Goal: Transaction & Acquisition: Purchase product/service

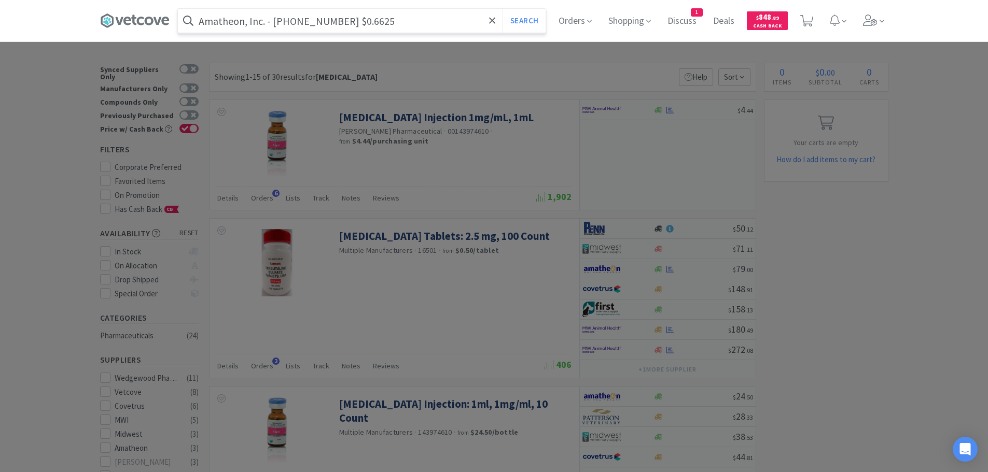
drag, startPoint x: 339, startPoint y: 20, endPoint x: 277, endPoint y: 21, distance: 61.7
click at [277, 21] on input "Amatheon, Inc. - [PHONE_NUMBER] $0.6625" at bounding box center [362, 21] width 368 height 24
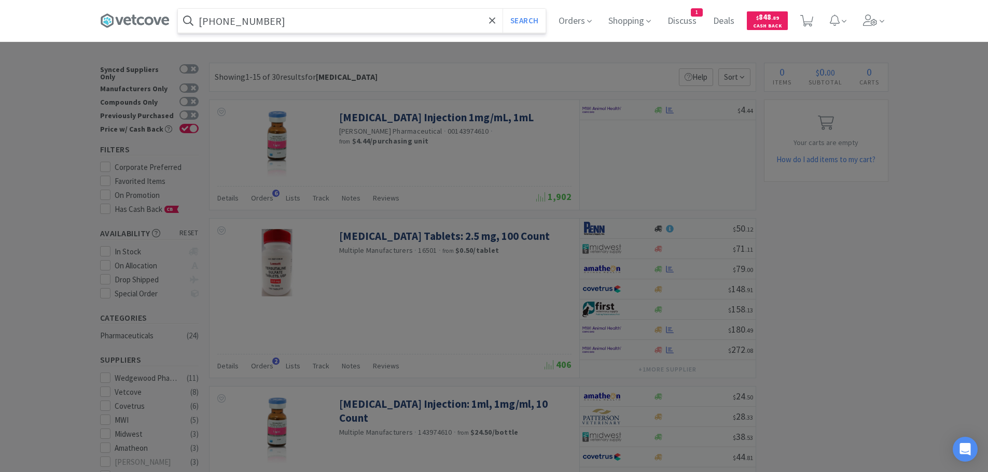
type input "[PHONE_NUMBER]"
click at [503, 9] on button "Search" at bounding box center [524, 21] width 43 height 24
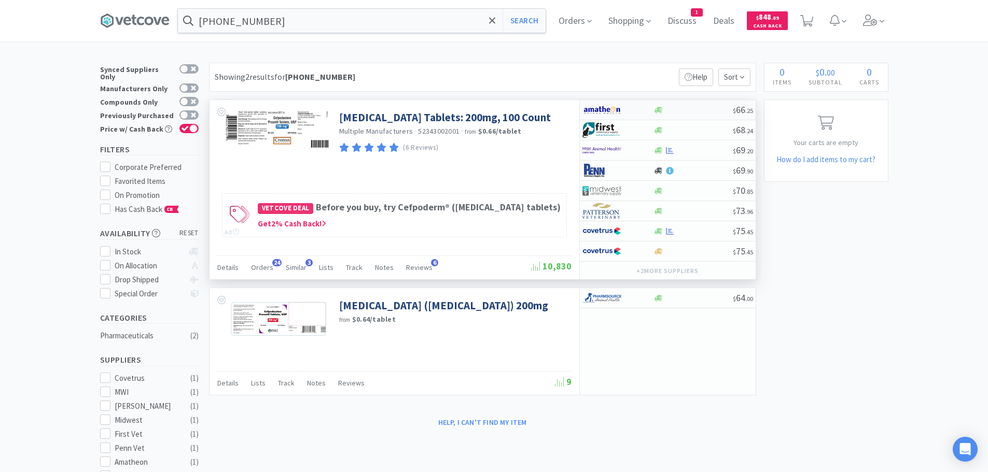
click at [699, 113] on div at bounding box center [692, 110] width 79 height 8
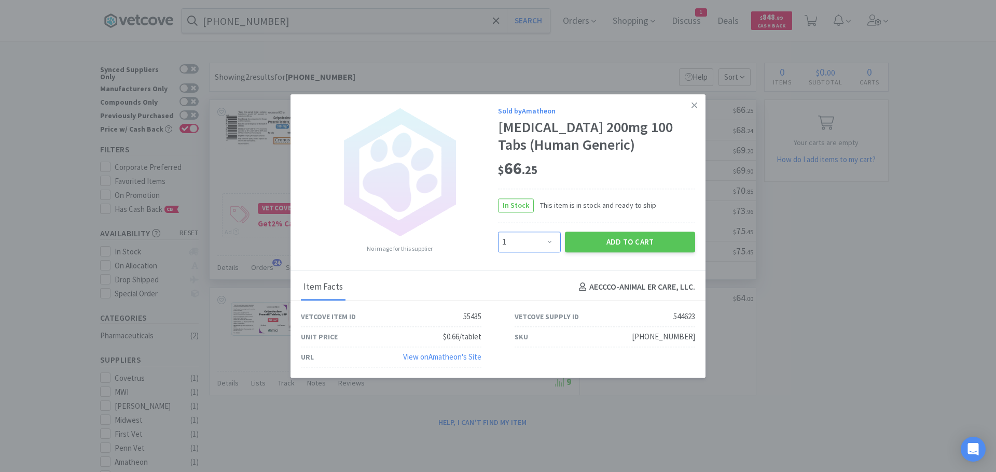
click at [548, 244] on select "Enter Quantity 1 2 3 4 5 6 7 8 9 10 11 12 13 14 15 16 17 18 19 20 Enter Quantity" at bounding box center [529, 242] width 63 height 21
select select "4"
click at [498, 232] on select "Enter Quantity 1 2 3 4 5 6 7 8 9 10 11 12 13 14 15 16 17 18 19 20 Enter Quantity" at bounding box center [529, 242] width 63 height 21
click at [605, 254] on div "Add to Cart" at bounding box center [630, 242] width 134 height 25
click at [594, 244] on button "Add to Cart" at bounding box center [630, 242] width 130 height 21
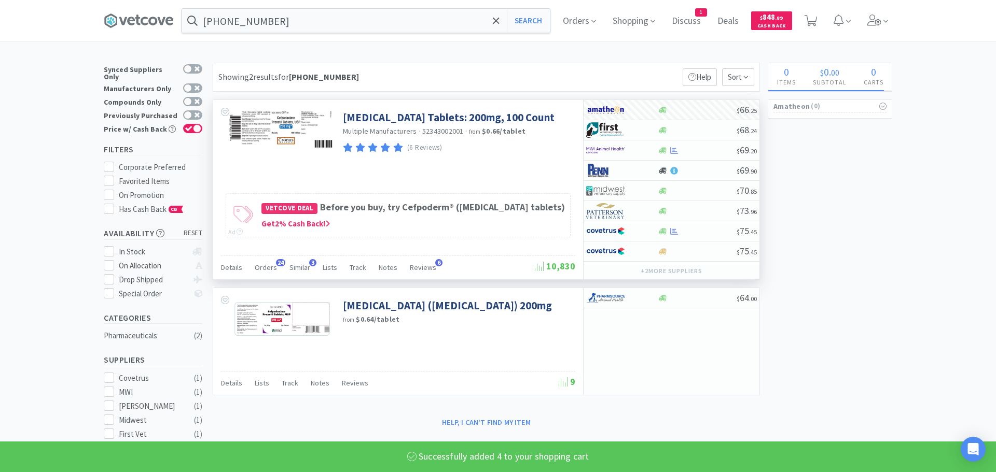
select select "4"
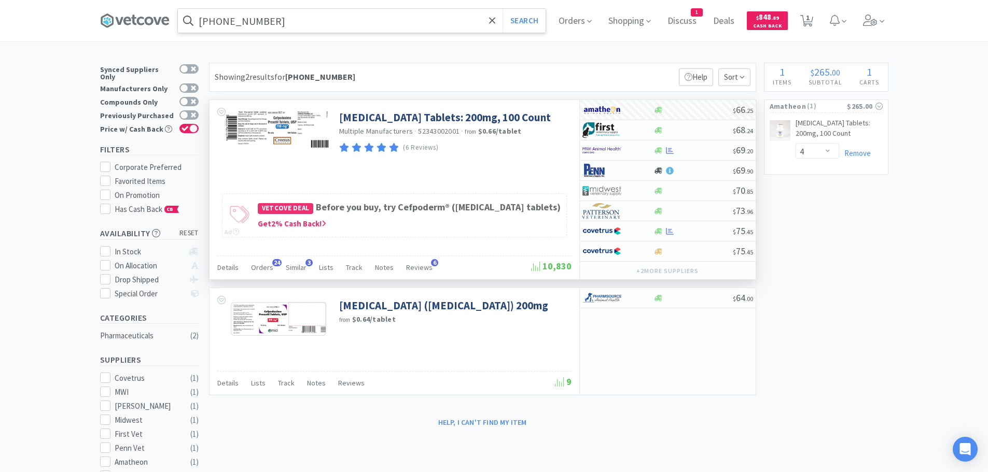
click at [295, 17] on input "[PHONE_NUMBER]" at bounding box center [362, 21] width 368 height 24
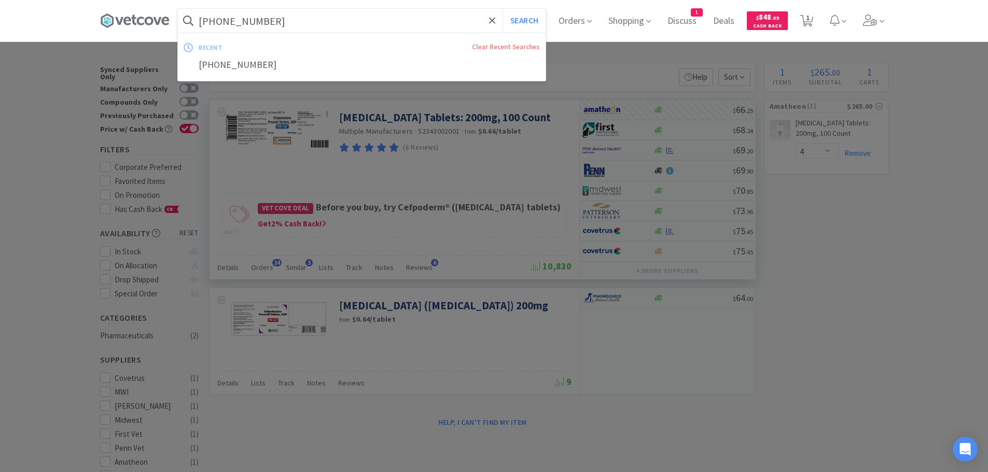
paste input "020720"
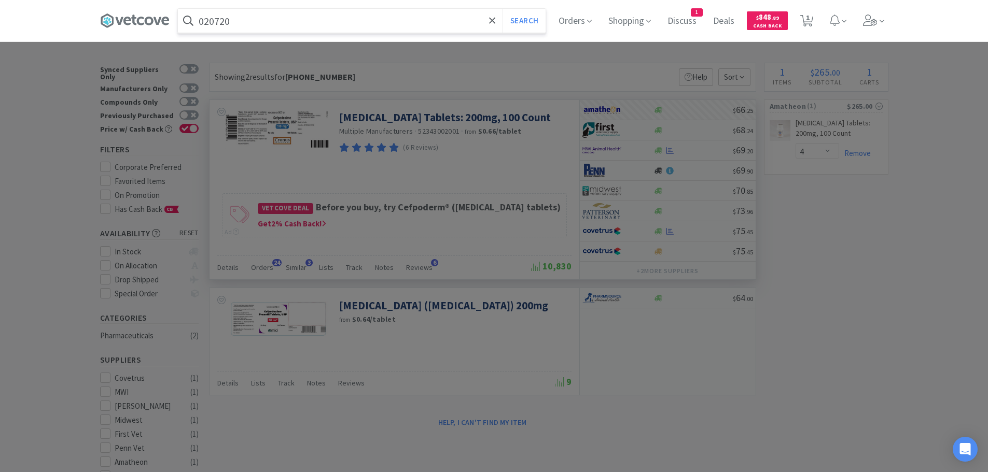
type input "020720"
click at [503, 9] on button "Search" at bounding box center [524, 21] width 43 height 24
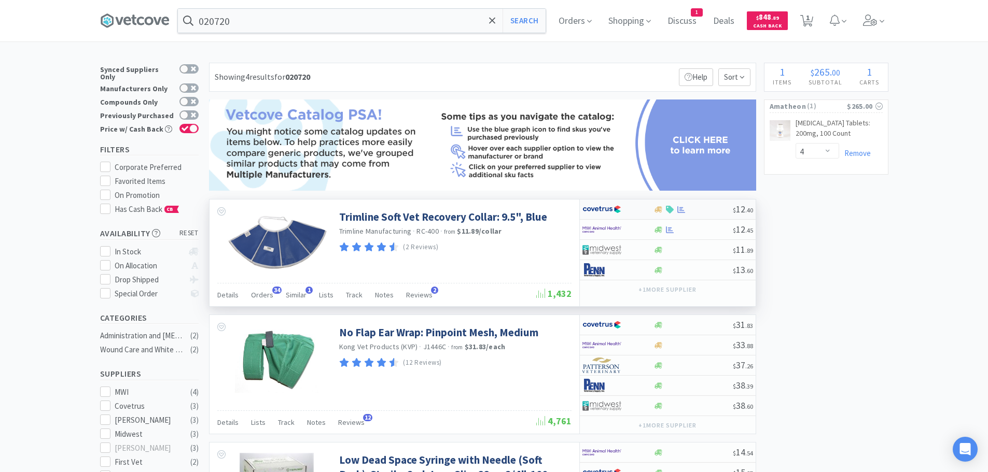
click at [699, 211] on div at bounding box center [692, 210] width 79 height 8
select select "1"
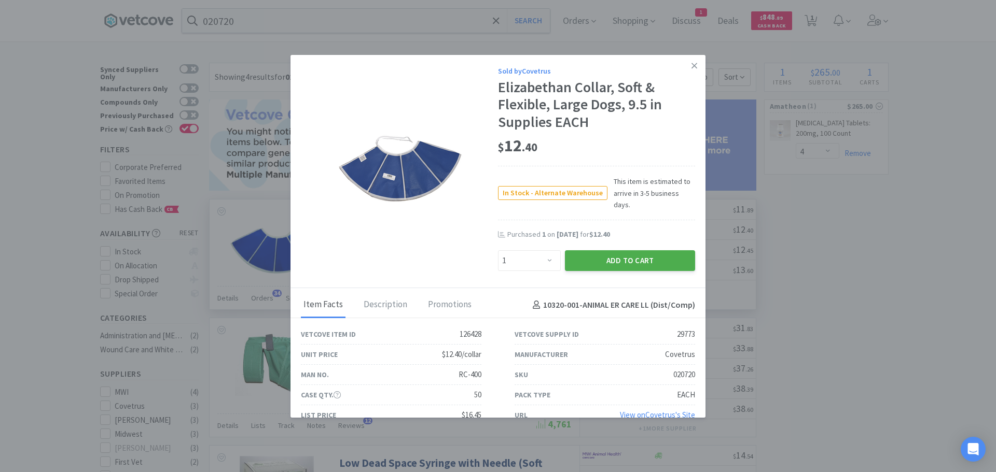
click at [648, 250] on button "Add to Cart" at bounding box center [630, 260] width 130 height 21
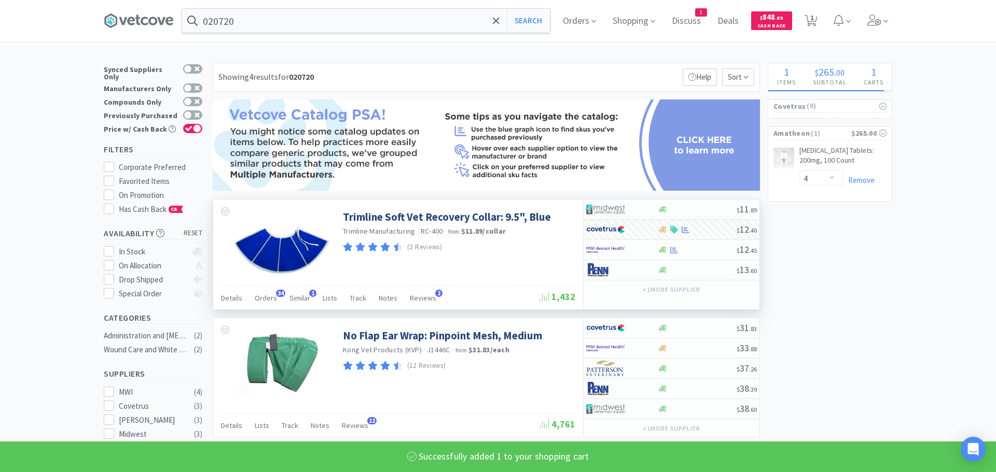
select select "1"
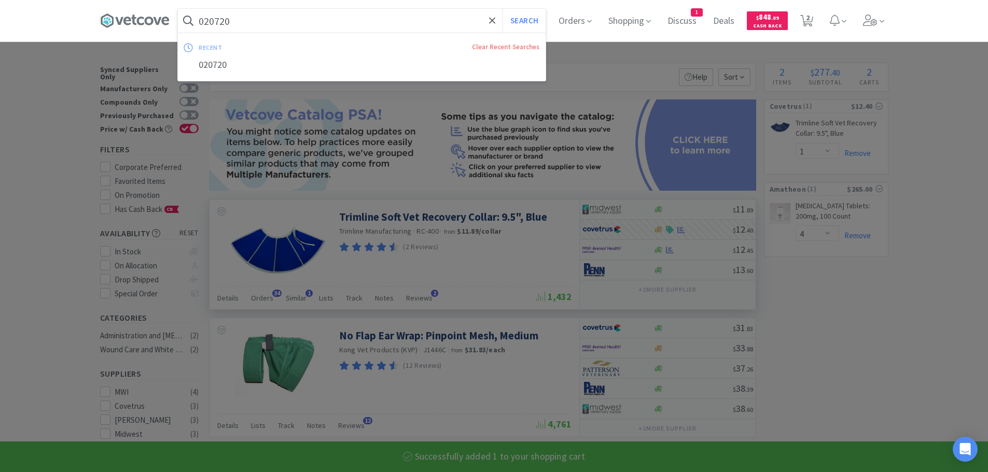
click at [318, 21] on input "020720" at bounding box center [362, 21] width 368 height 24
paste input "45533"
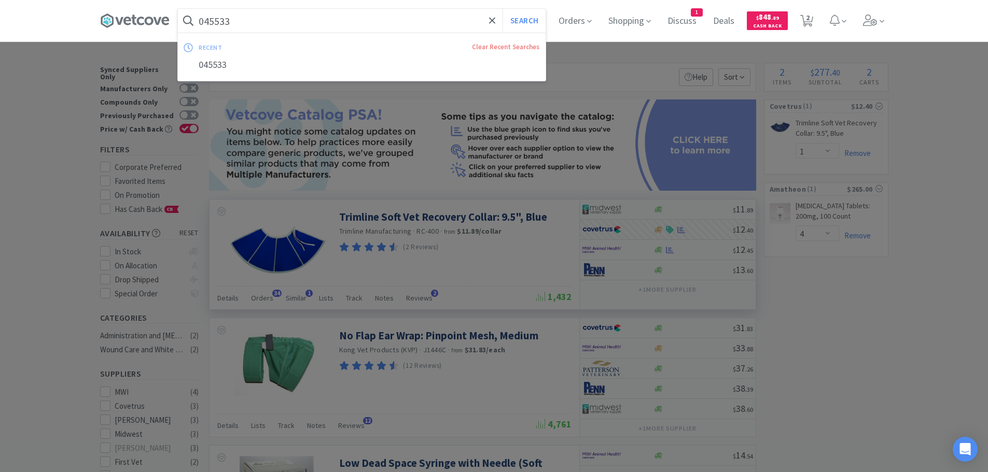
type input "045533"
click at [503, 9] on button "Search" at bounding box center [524, 21] width 43 height 24
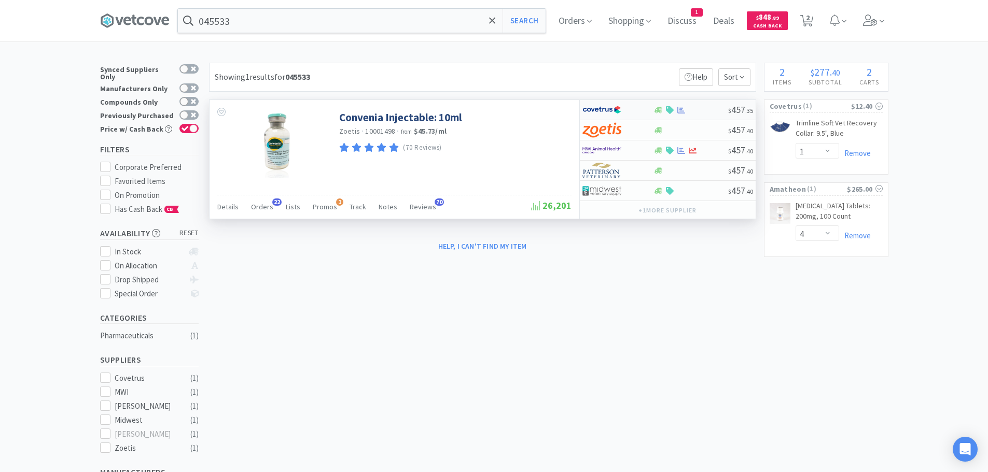
click at [705, 109] on div at bounding box center [690, 110] width 75 height 8
select select "1"
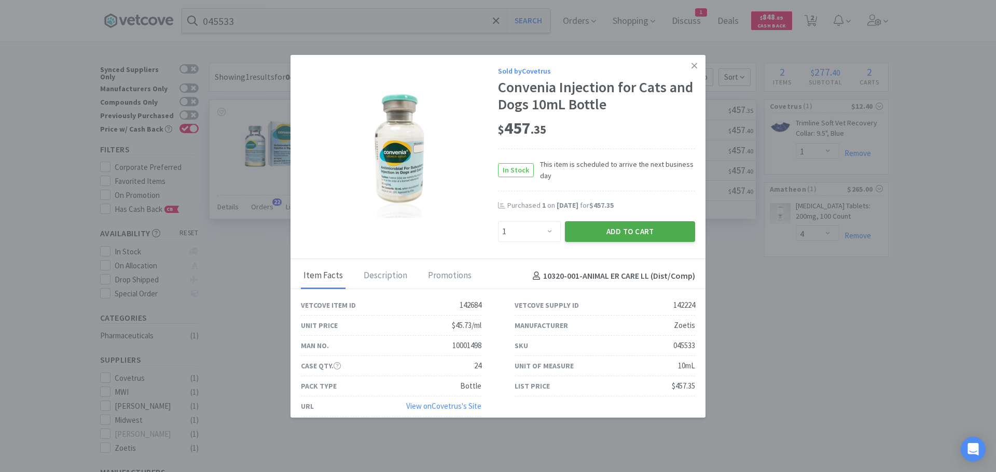
click at [626, 232] on button "Add to Cart" at bounding box center [630, 231] width 130 height 21
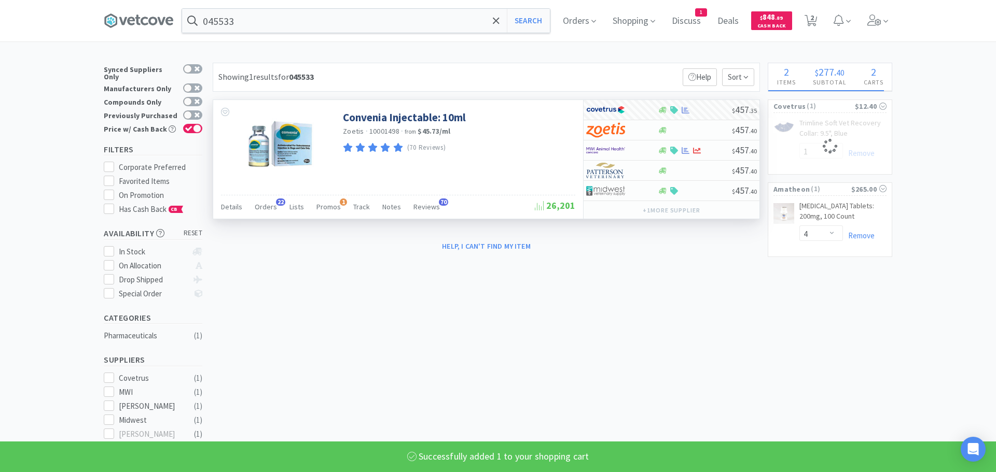
select select "1"
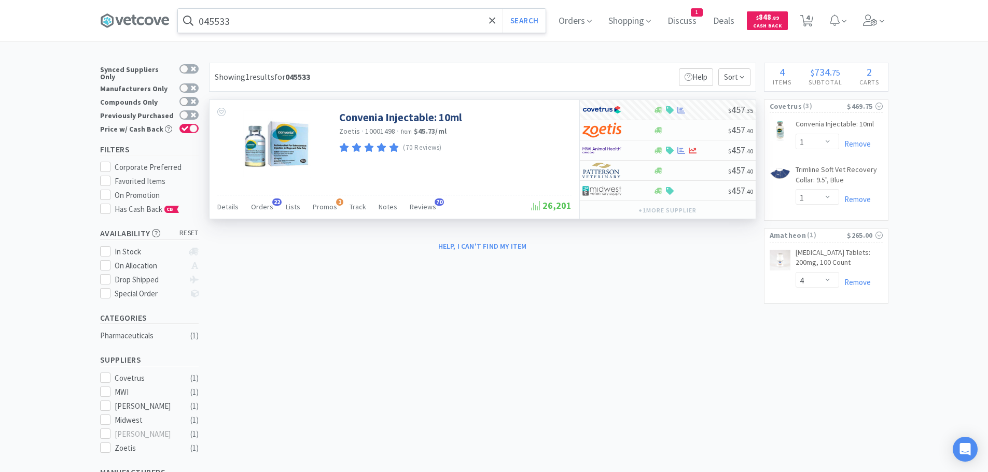
click at [332, 28] on input "045533" at bounding box center [362, 21] width 368 height 24
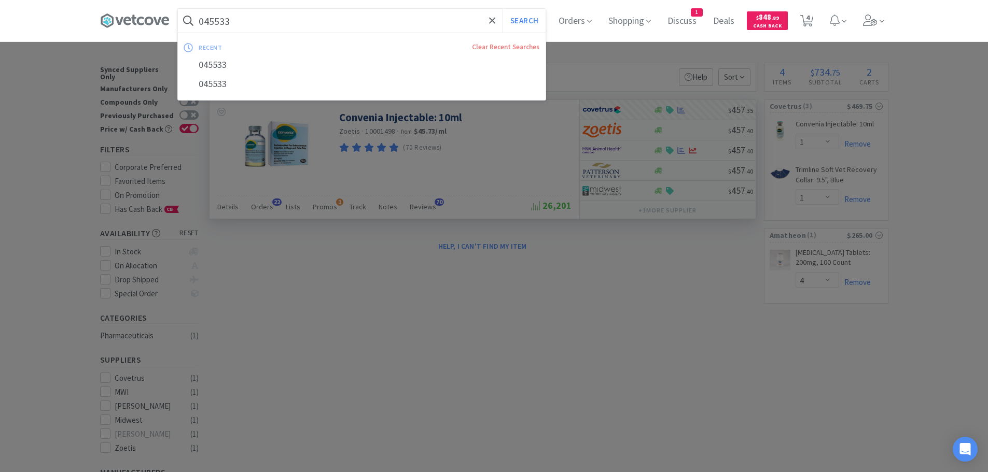
paste input "6812"
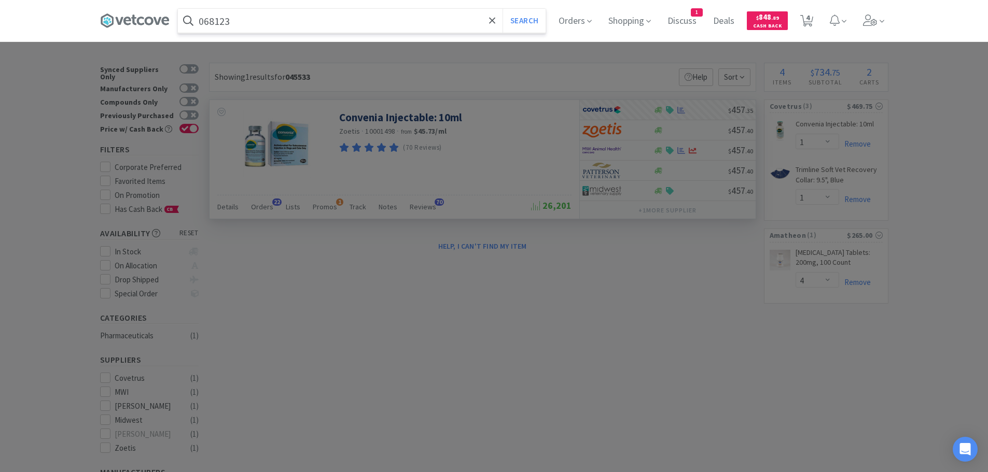
type input "068123"
click at [503, 9] on button "Search" at bounding box center [524, 21] width 43 height 24
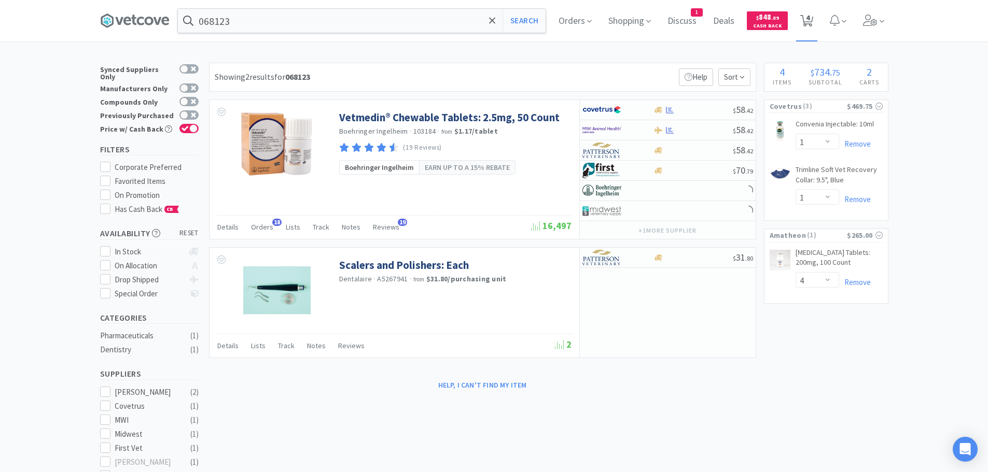
click at [809, 21] on span "4" at bounding box center [808, 17] width 4 height 41
select select "1"
select select "4"
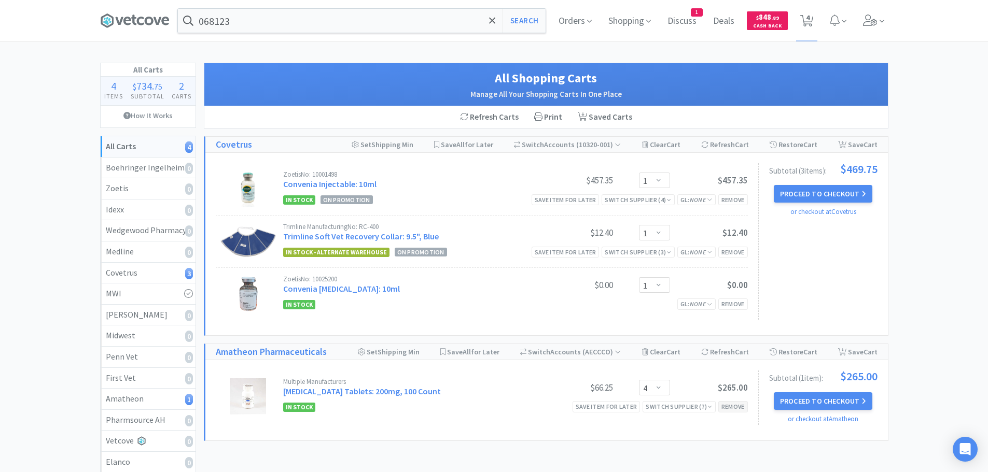
click at [733, 409] on div "Remove" at bounding box center [733, 406] width 30 height 11
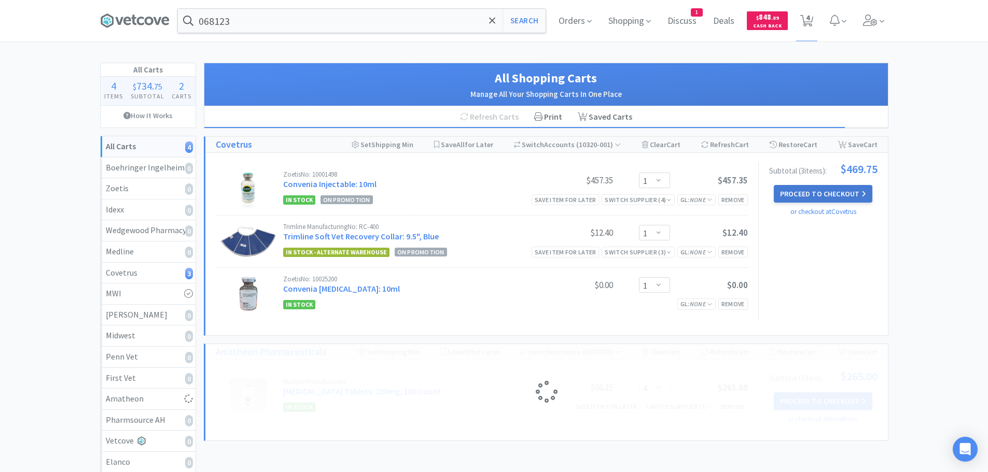
click at [825, 187] on button "Proceed to Checkout" at bounding box center [823, 194] width 99 height 18
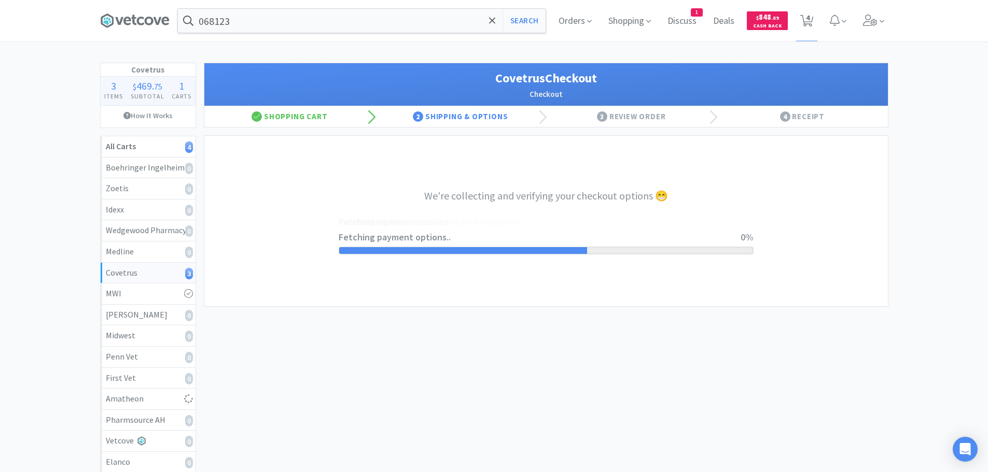
select select "ACCOUNT"
select select "cvt-standard-net"
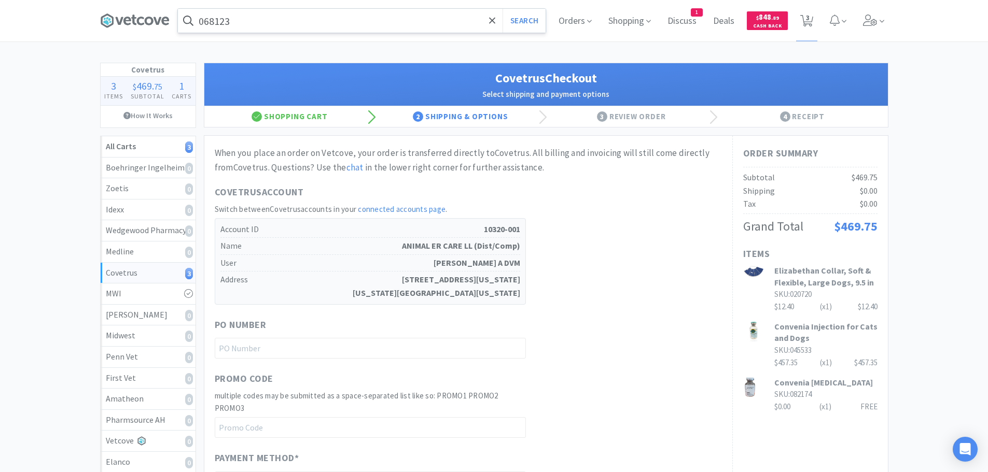
click at [298, 23] on input "068123" at bounding box center [362, 21] width 368 height 24
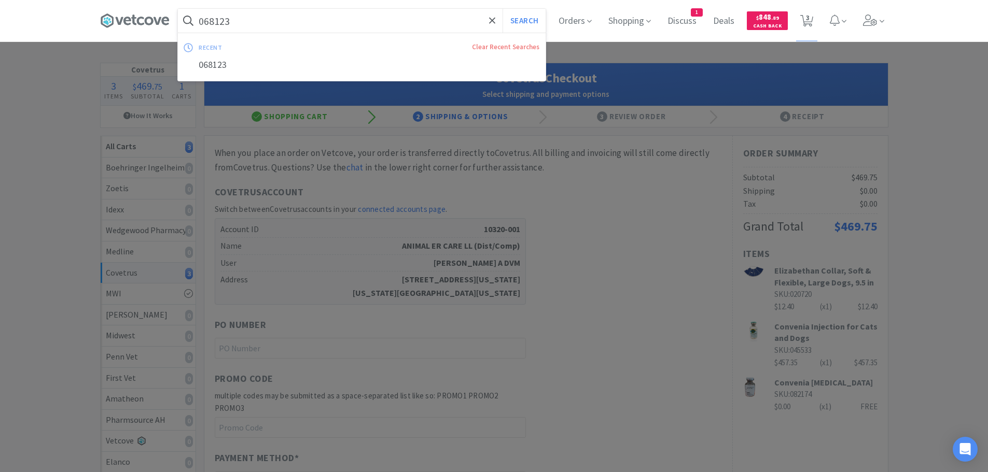
click at [503, 9] on button "Search" at bounding box center [524, 21] width 43 height 24
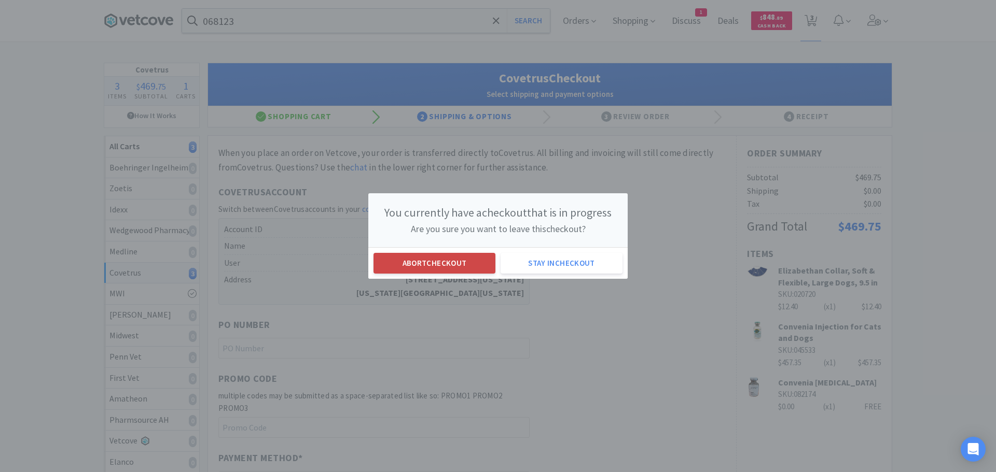
click at [455, 264] on button "Abort checkout" at bounding box center [434, 263] width 122 height 21
select select "1"
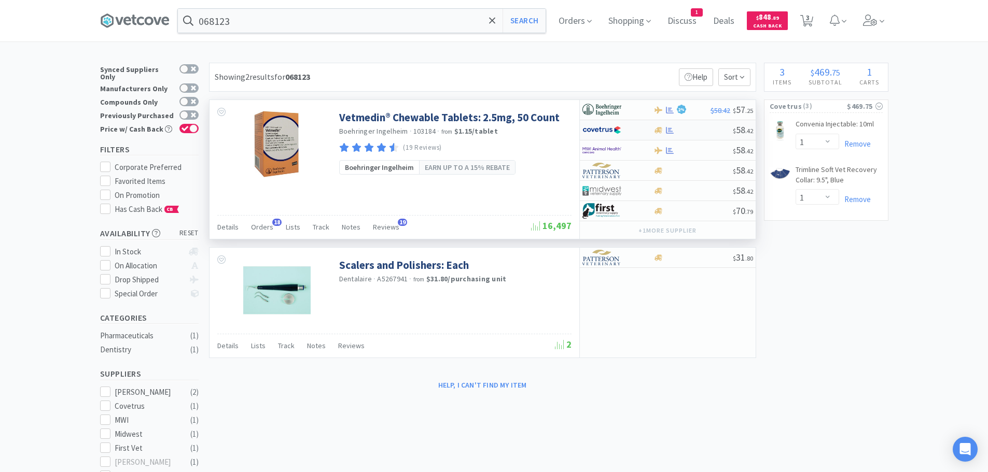
click at [699, 129] on div at bounding box center [692, 131] width 79 height 8
select select "1"
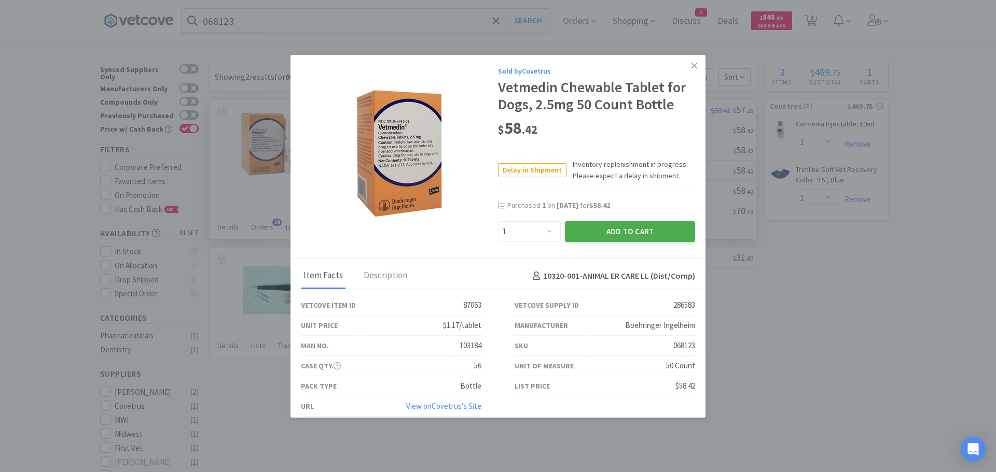
click at [612, 231] on button "Add to Cart" at bounding box center [630, 231] width 130 height 21
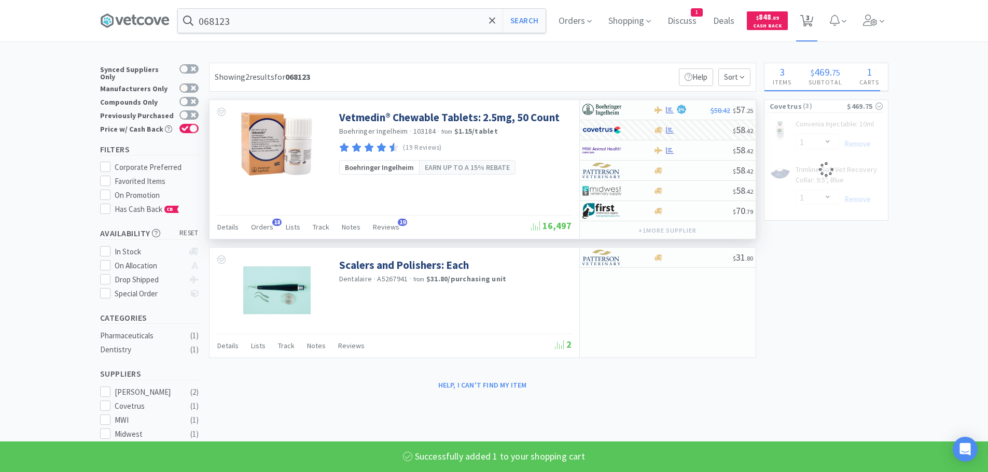
click at [813, 17] on icon at bounding box center [806, 20] width 13 height 11
select select "1"
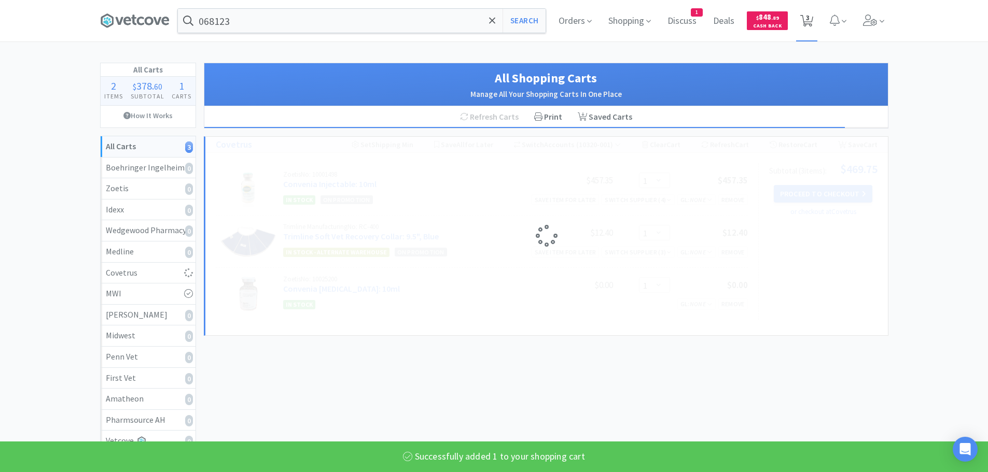
select select "1"
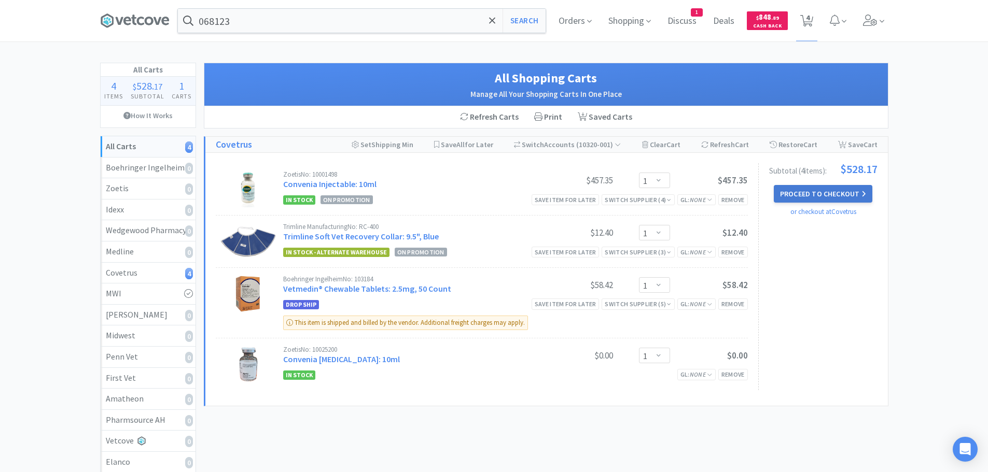
click at [805, 192] on button "Proceed to Checkout" at bounding box center [823, 194] width 99 height 18
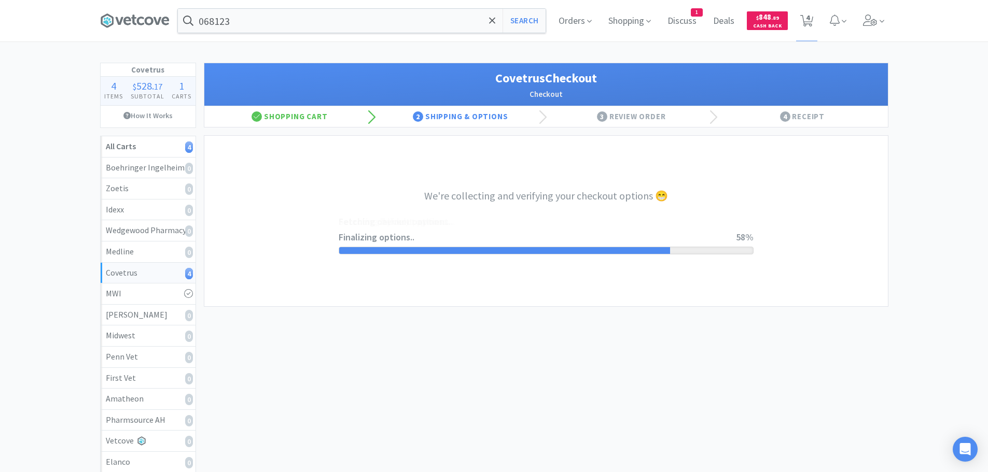
select select "ACCOUNT"
select select "cvt-standard-net"
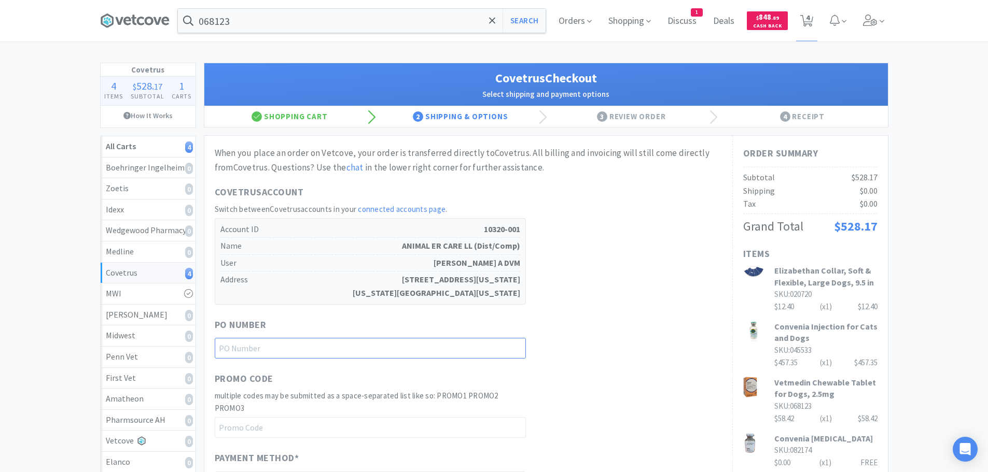
click at [367, 348] on input "text" at bounding box center [370, 348] width 311 height 21
paste input "1144969"
type input "1144969"
click at [594, 292] on div "Covetrus Account Switch between Covetrus accounts in your connected accounts pa…" at bounding box center [468, 245] width 507 height 120
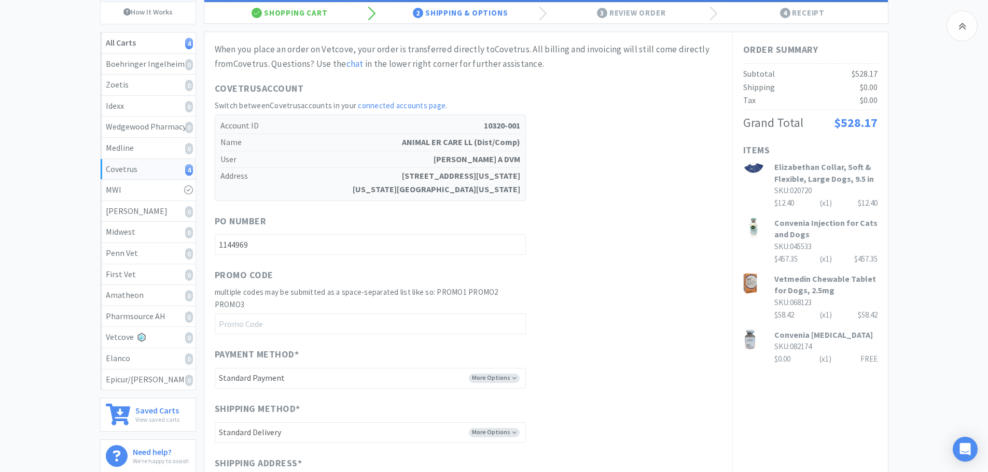
scroll to position [382, 0]
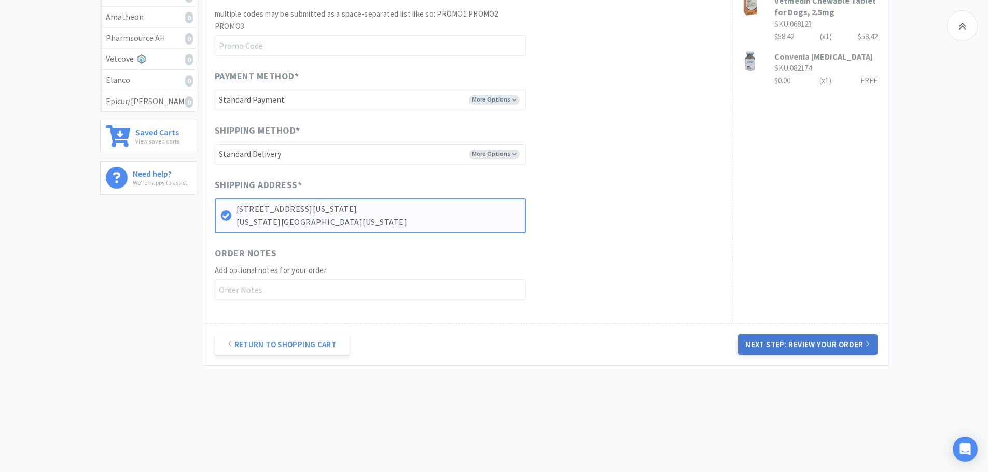
click at [812, 343] on button "Next Step: Review Your Order" at bounding box center [807, 344] width 139 height 21
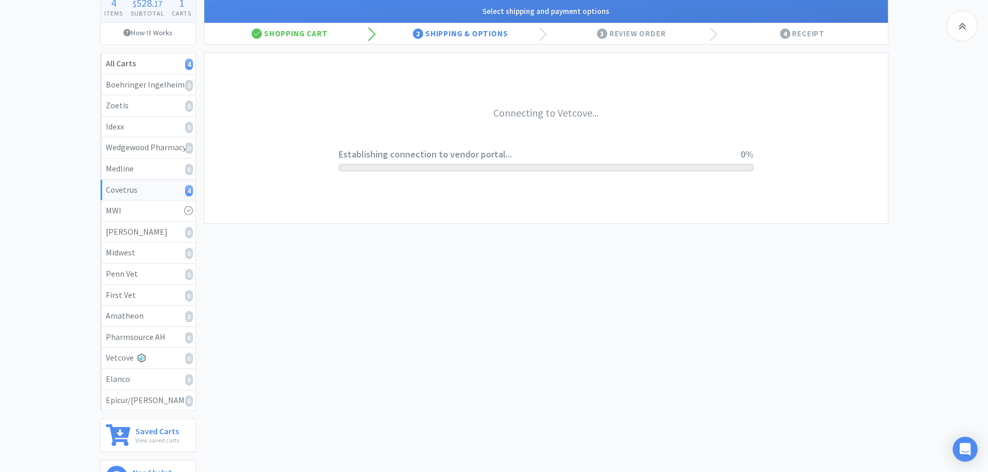
scroll to position [0, 0]
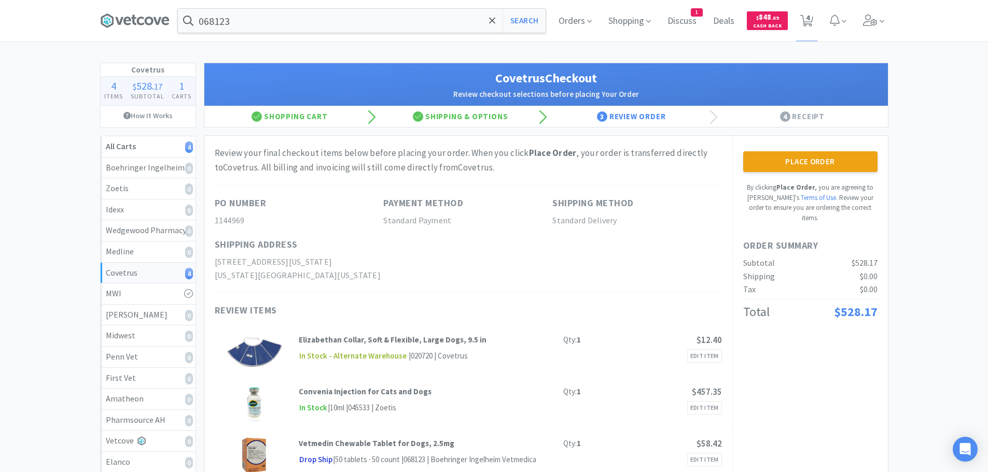
click at [802, 156] on button "Place Order" at bounding box center [810, 161] width 134 height 21
